Goal: Task Accomplishment & Management: Use online tool/utility

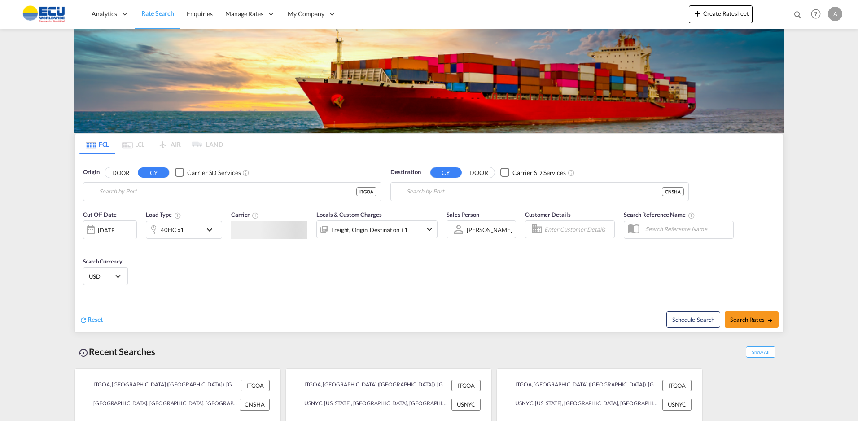
type input "[GEOGRAPHIC_DATA] ([GEOGRAPHIC_DATA]), [GEOGRAPHIC_DATA]"
type input "[GEOGRAPHIC_DATA], [GEOGRAPHIC_DATA]"
click at [712, 14] on button "Create Ratesheet" at bounding box center [721, 14] width 64 height 18
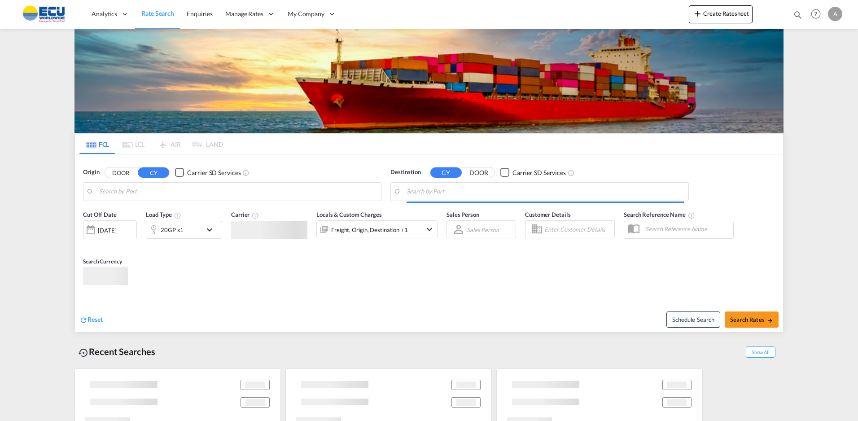
type input "[GEOGRAPHIC_DATA] ([GEOGRAPHIC_DATA]), [GEOGRAPHIC_DATA]"
type input "[GEOGRAPHIC_DATA], [GEOGRAPHIC_DATA]"
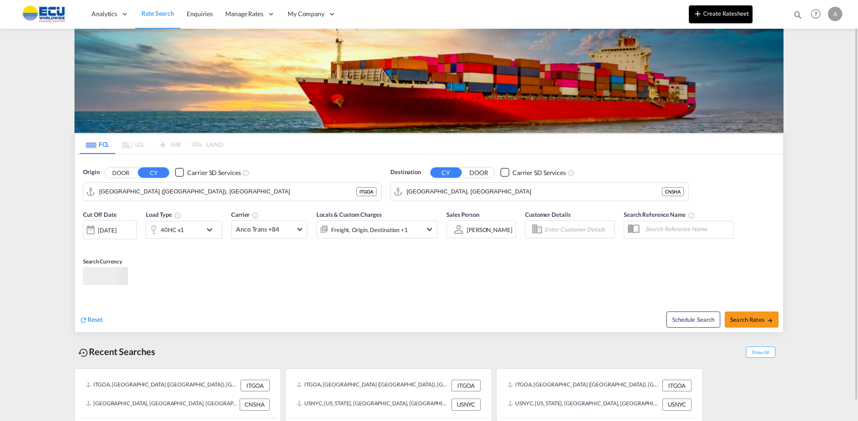
click at [734, 8] on button "Create Ratesheet" at bounding box center [721, 14] width 64 height 18
